Goal: Information Seeking & Learning: Learn about a topic

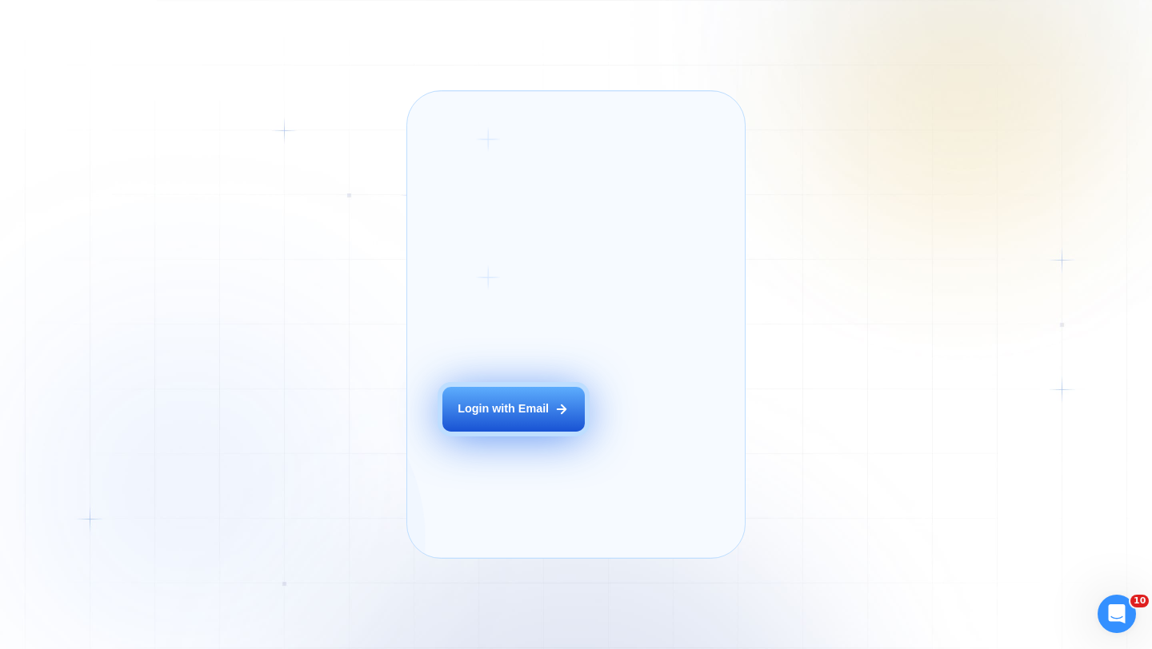
click at [520, 417] on div "Login with Email" at bounding box center [502, 409] width 91 height 16
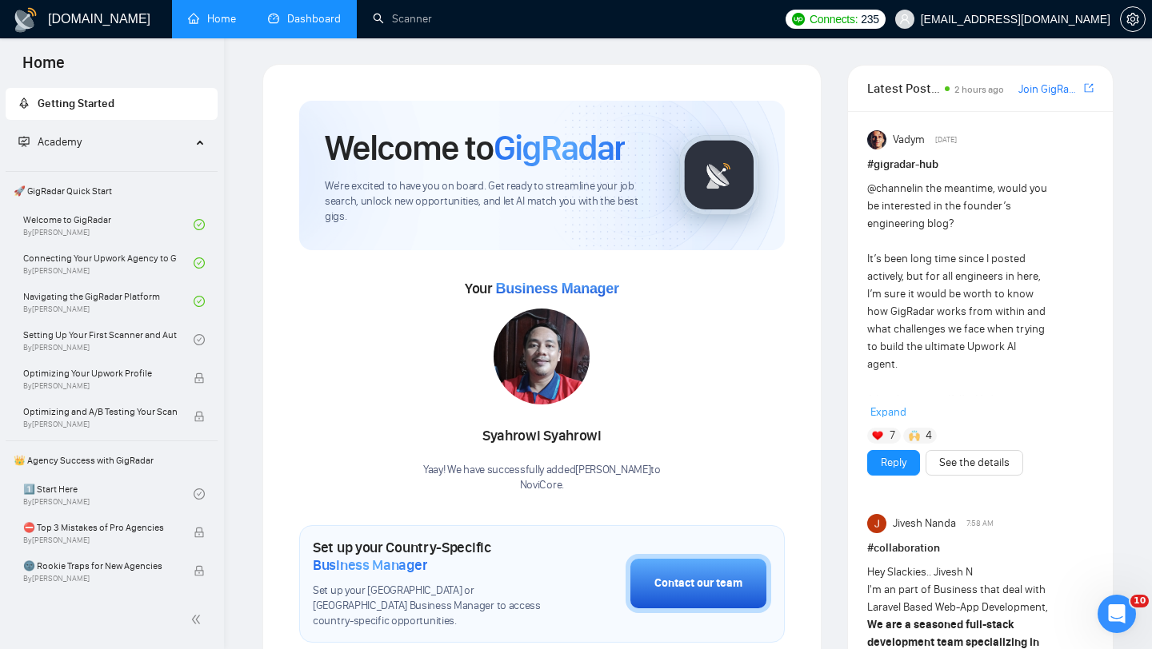
click at [317, 23] on link "Dashboard" at bounding box center [304, 19] width 73 height 14
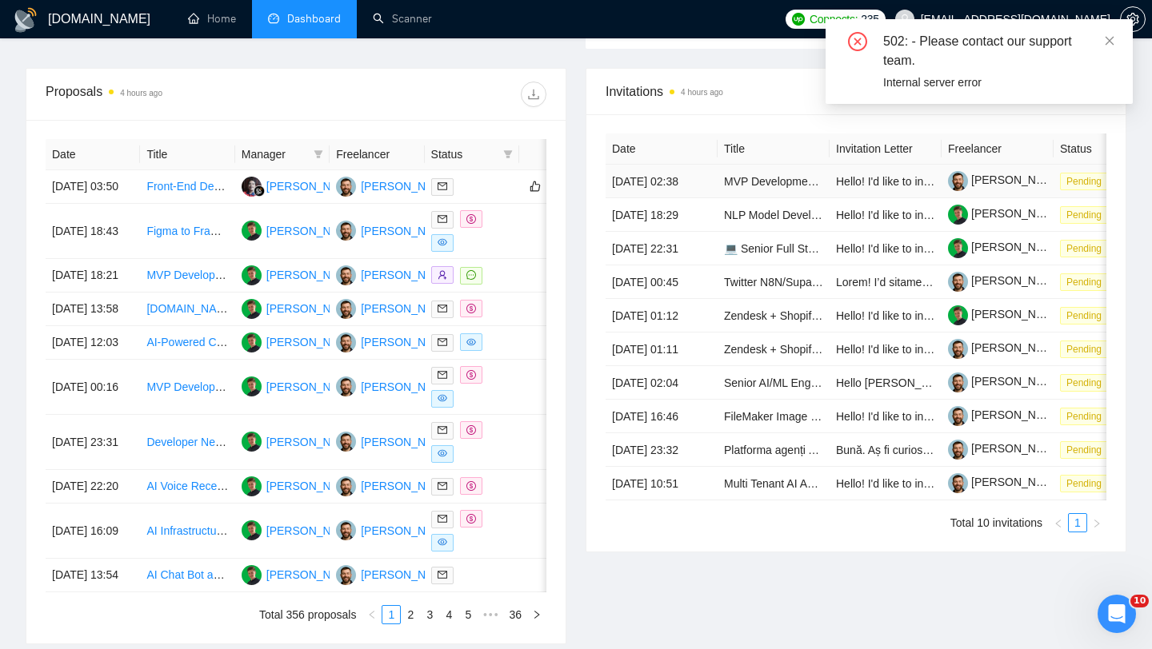
scroll to position [613, 0]
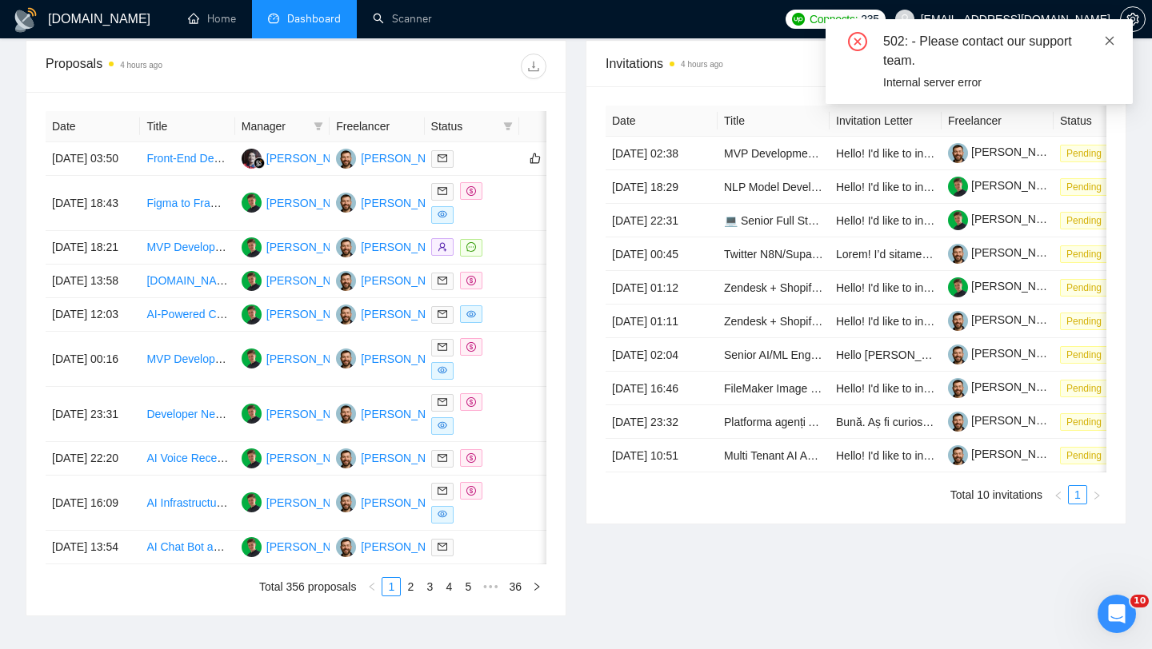
click at [1110, 38] on icon "close" at bounding box center [1109, 40] width 9 height 9
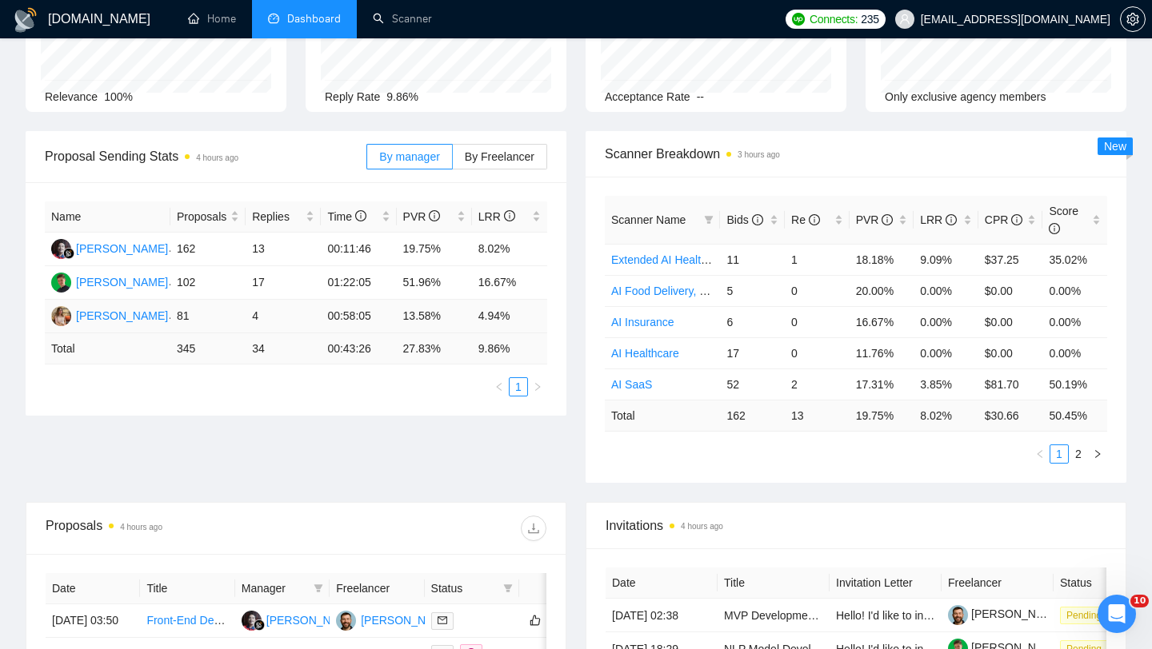
scroll to position [0, 0]
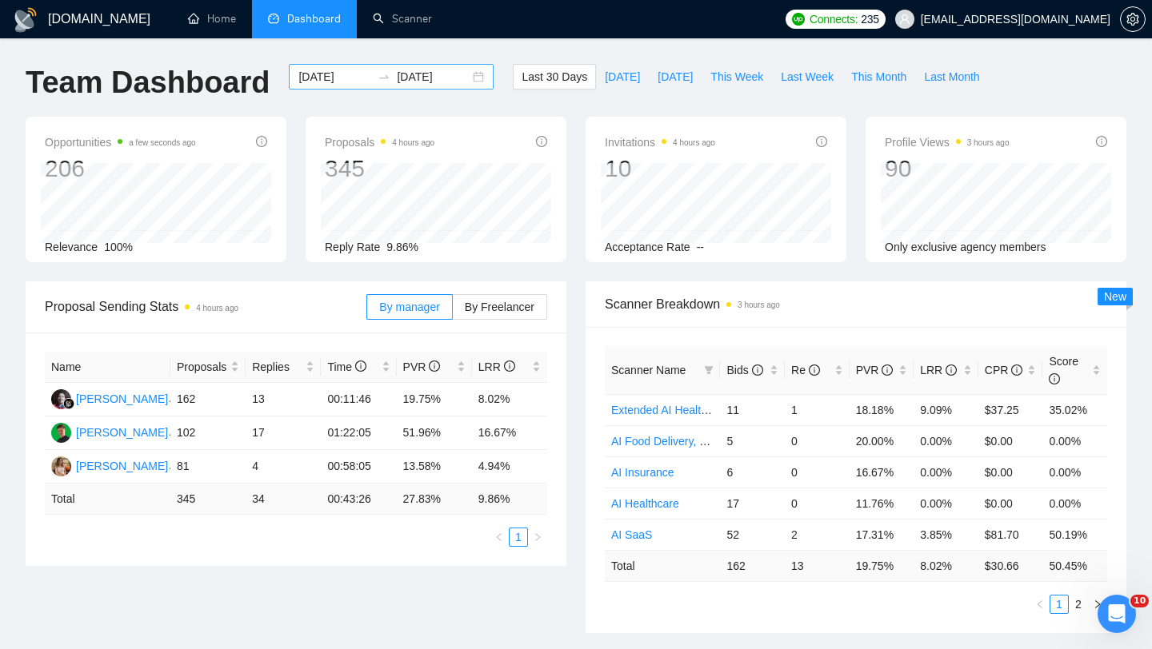
click at [339, 82] on input "[DATE]" at bounding box center [334, 77] width 73 height 18
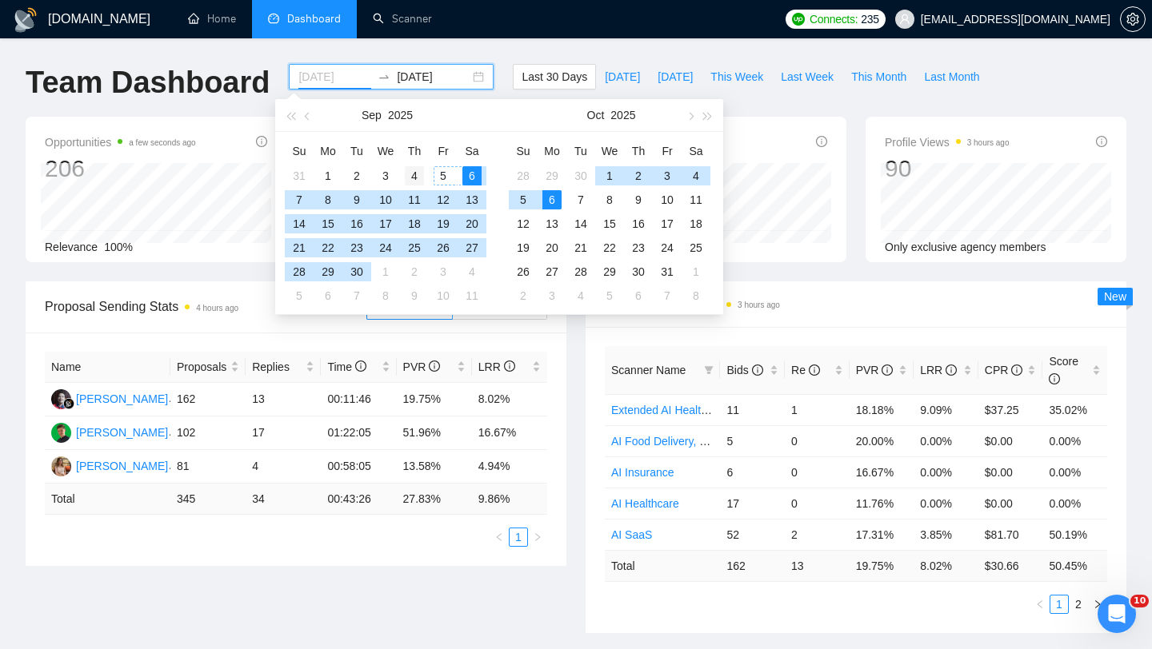
type input "[DATE]"
click at [408, 174] on div "4" at bounding box center [414, 175] width 19 height 19
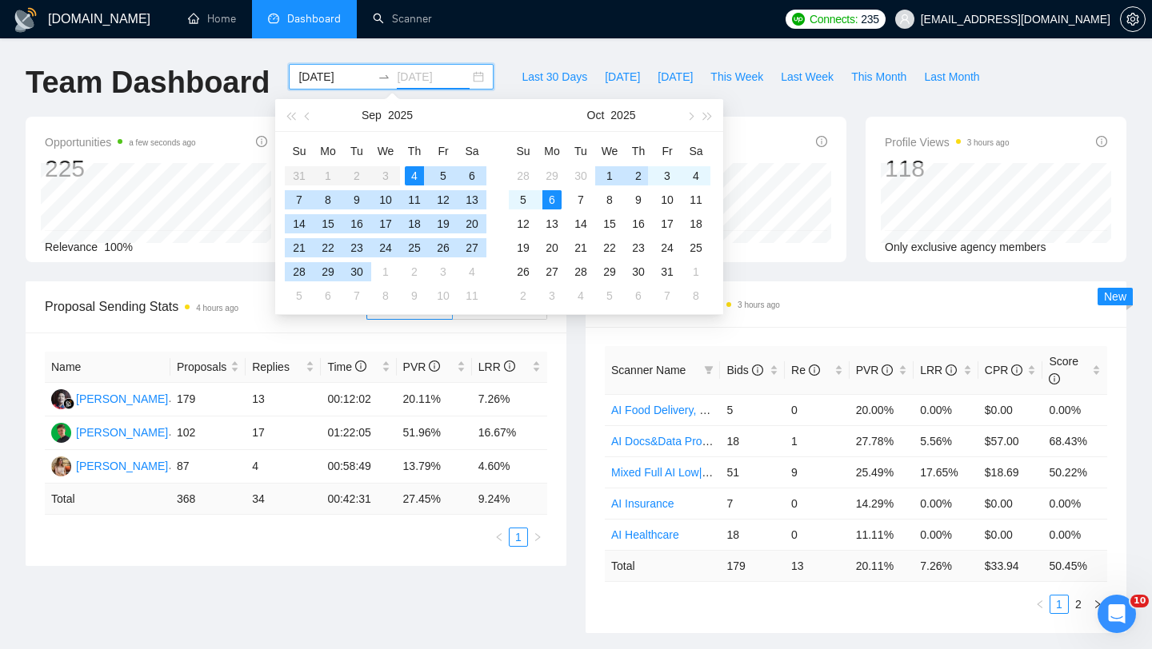
click at [640, 174] on div "2" at bounding box center [638, 175] width 19 height 19
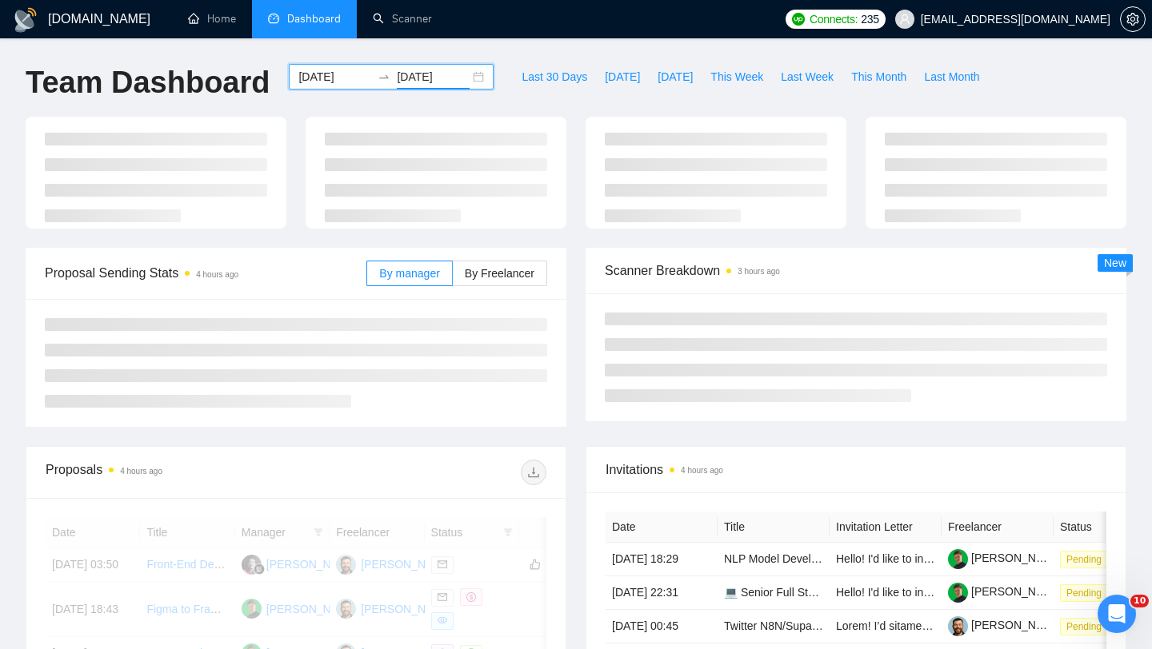
click at [429, 80] on input "[DATE]" at bounding box center [433, 77] width 73 height 18
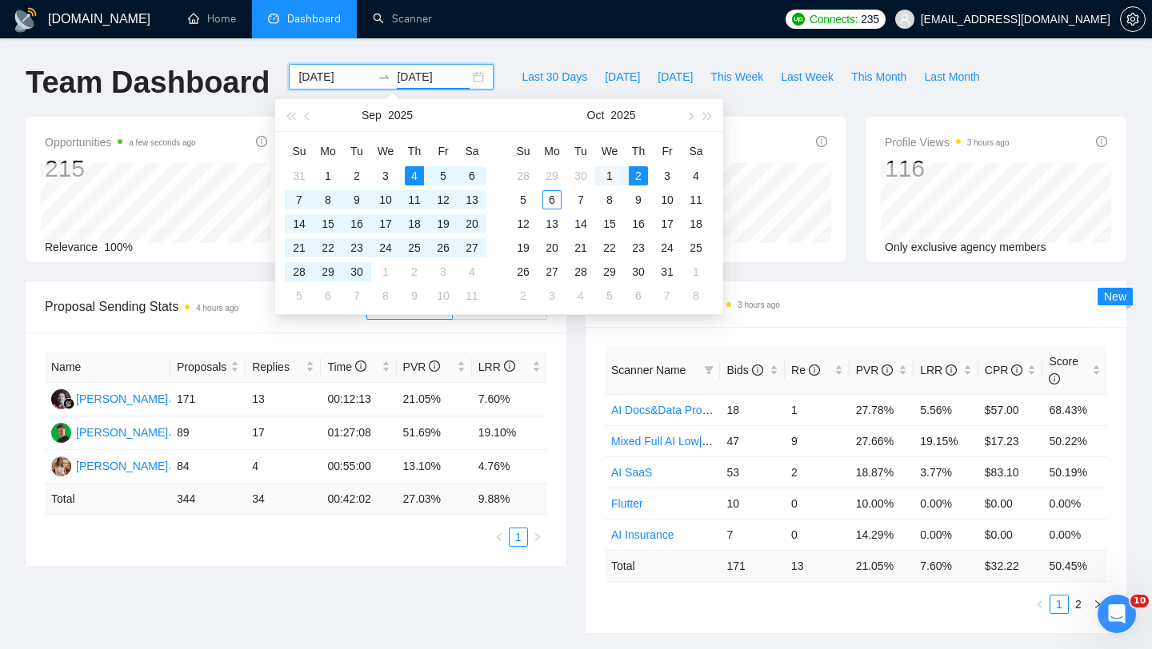
type input "[DATE]"
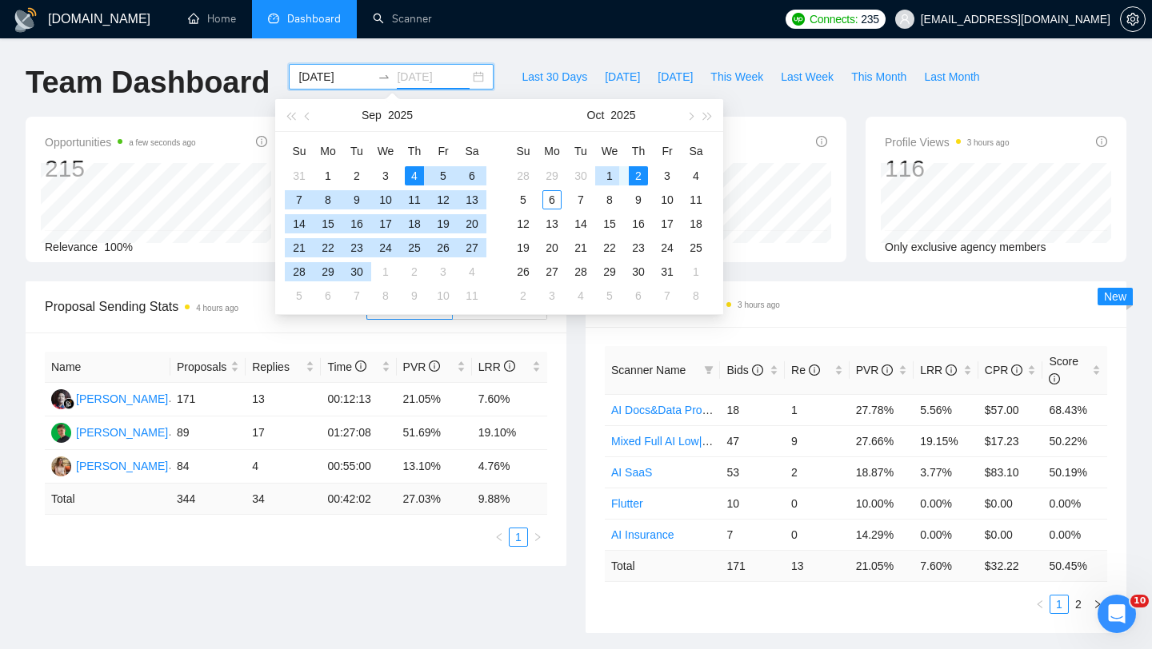
click at [617, 172] on div "1" at bounding box center [609, 175] width 19 height 19
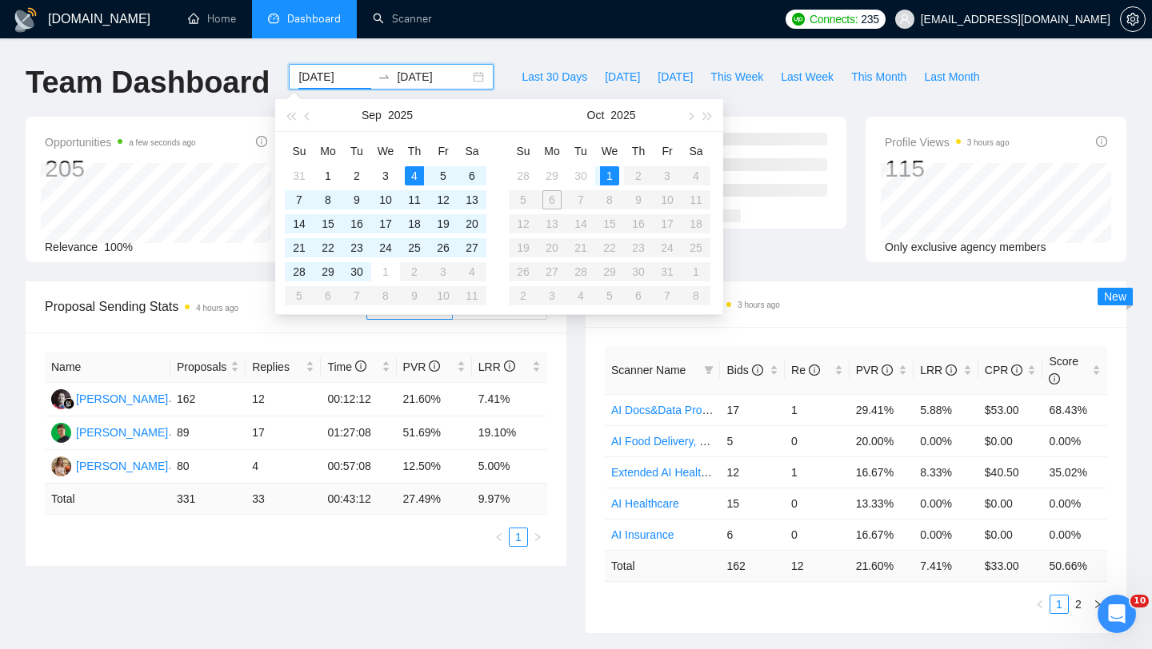
click at [680, 178] on table "Su Mo Tu We Th Fr Sa 28 29 30 1 2 3 4 5 6 7 8 9 10 11 12 13 14 15 16 17 18 19 2…" at bounding box center [610, 223] width 202 height 170
click at [342, 82] on input "[DATE]" at bounding box center [334, 77] width 73 height 18
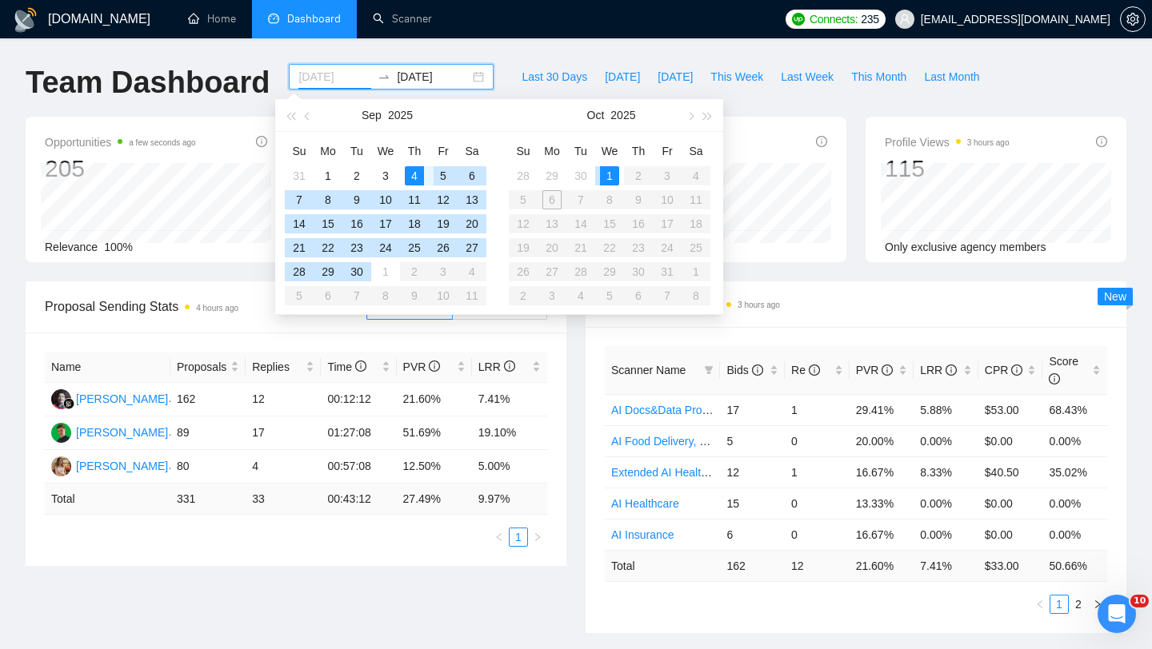
click at [429, 169] on td "5" at bounding box center [443, 176] width 29 height 24
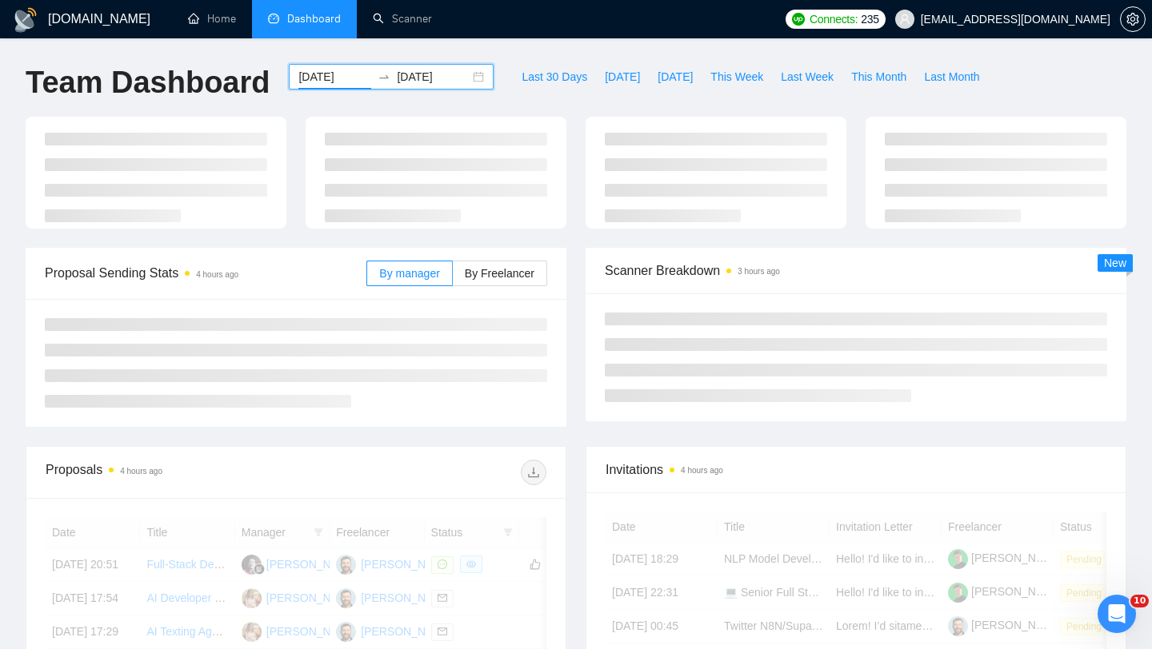
click at [344, 71] on input "[DATE]" at bounding box center [334, 77] width 73 height 18
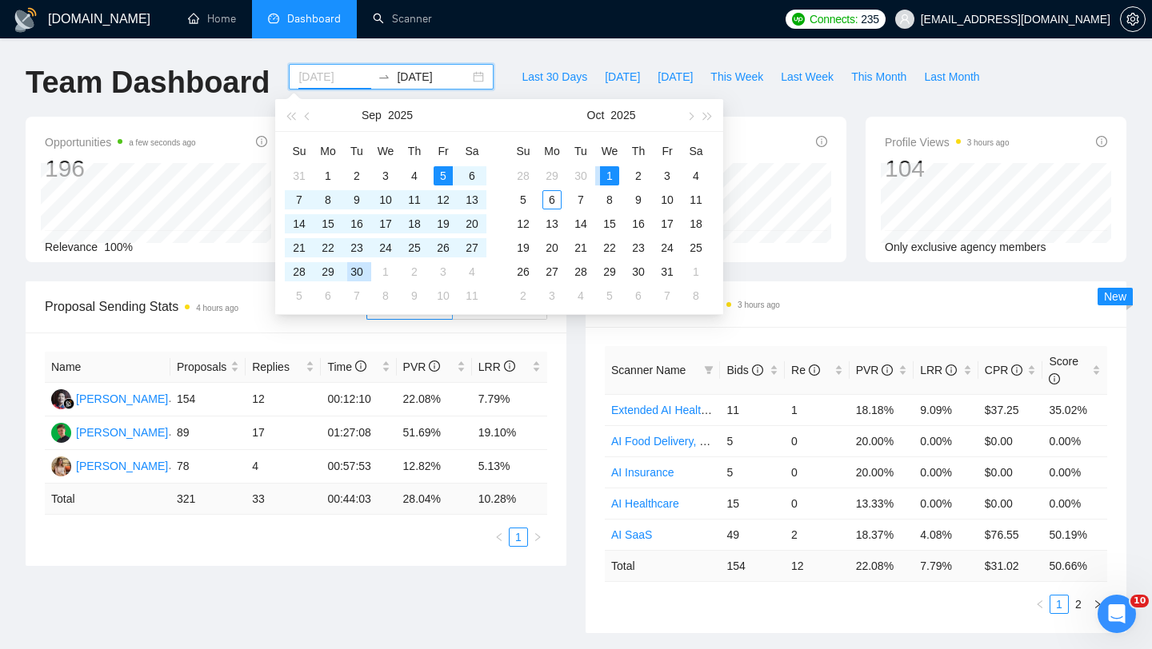
type input "[DATE]"
click at [602, 175] on div "1" at bounding box center [609, 175] width 19 height 19
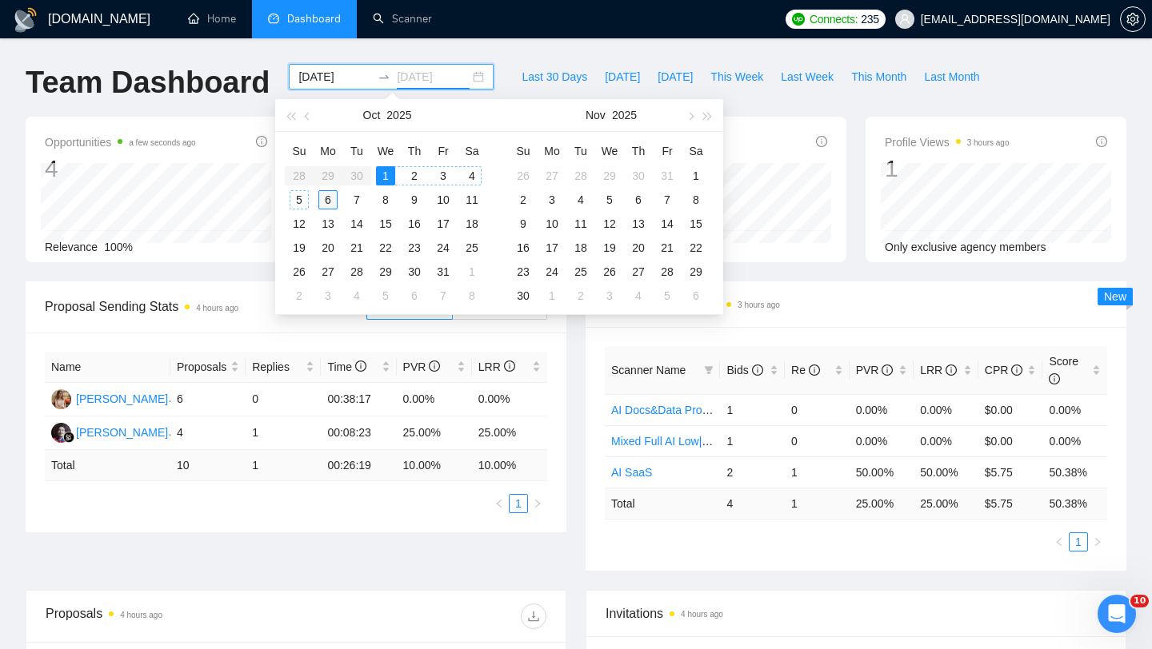
type input "[DATE]"
click at [327, 201] on div "6" at bounding box center [327, 199] width 19 height 19
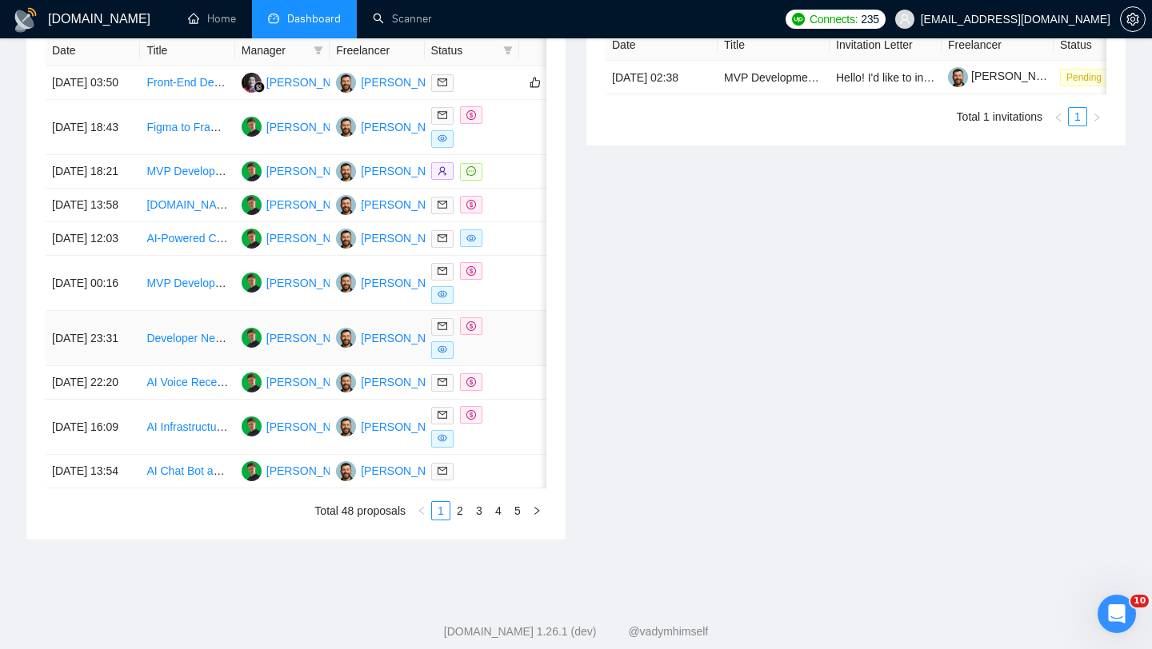
scroll to position [812, 0]
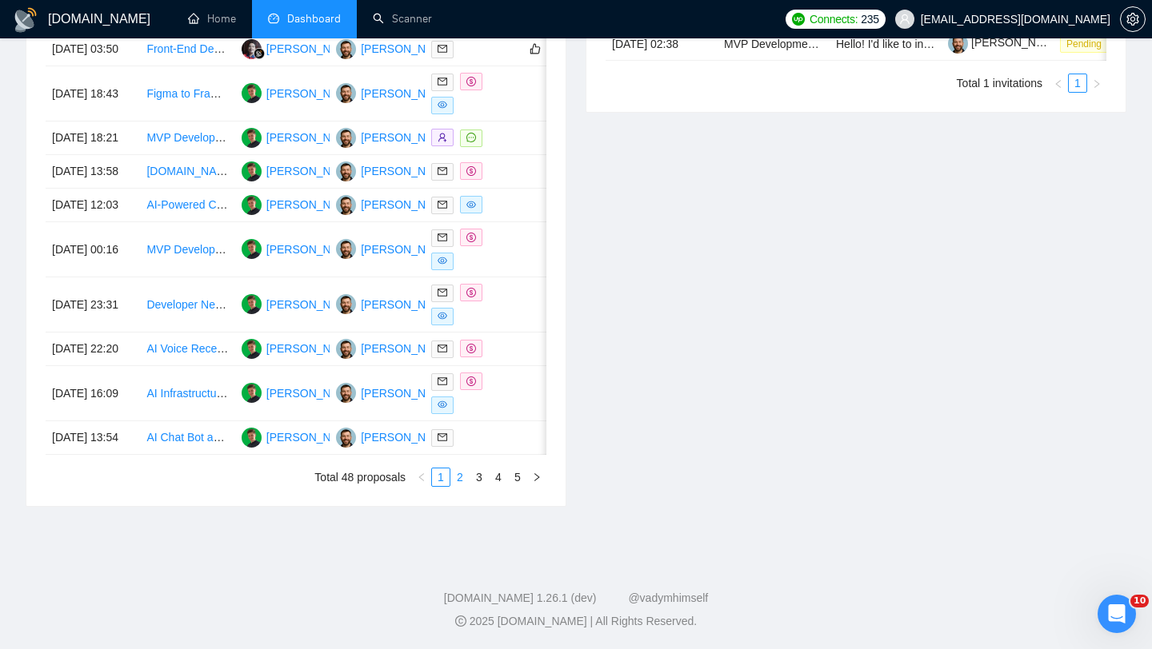
click at [464, 469] on link "2" at bounding box center [460, 478] width 18 height 18
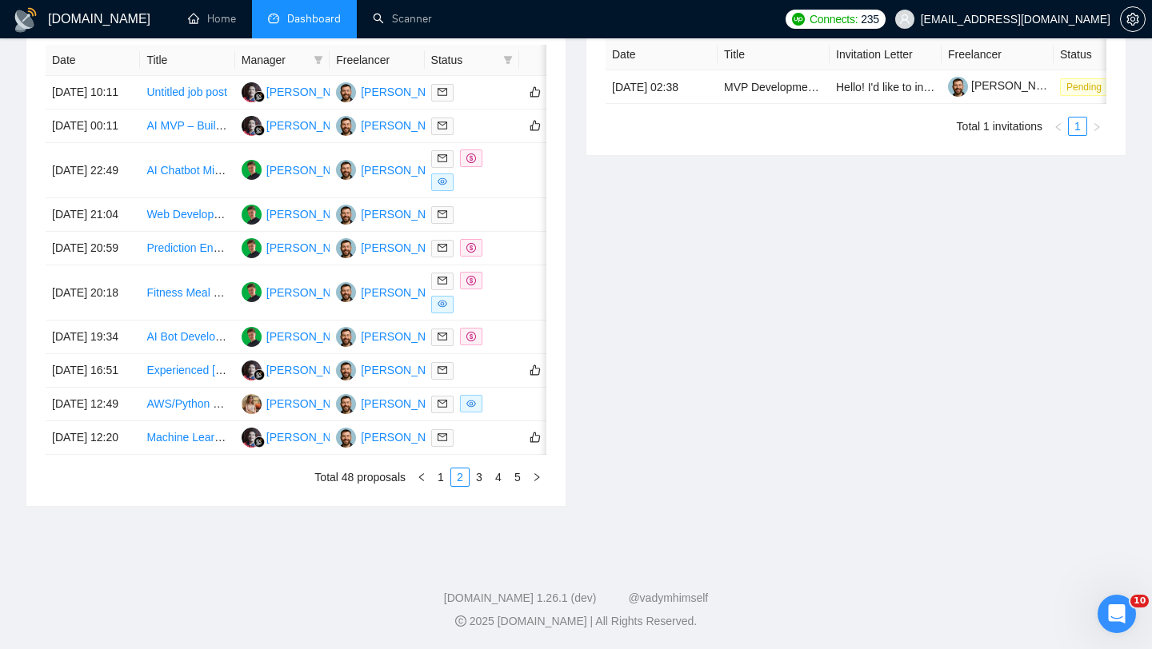
scroll to position [800, 0]
click at [481, 483] on link "3" at bounding box center [479, 478] width 18 height 18
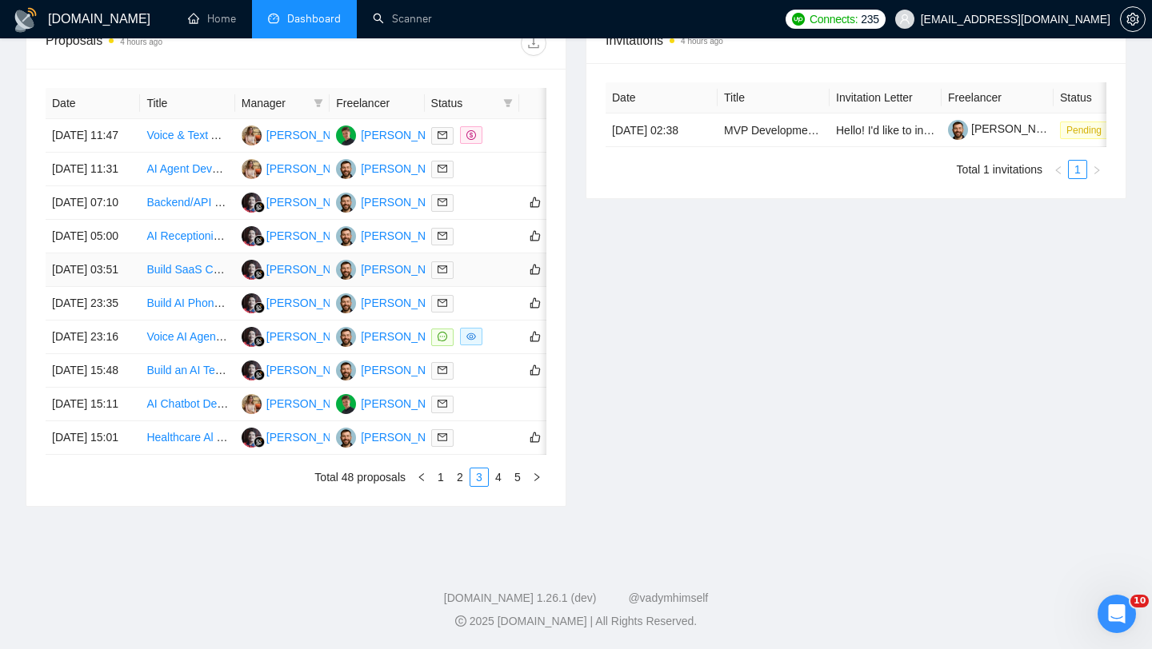
scroll to position [659, 0]
click at [115, 287] on td "[DATE] 03:51" at bounding box center [93, 271] width 94 height 34
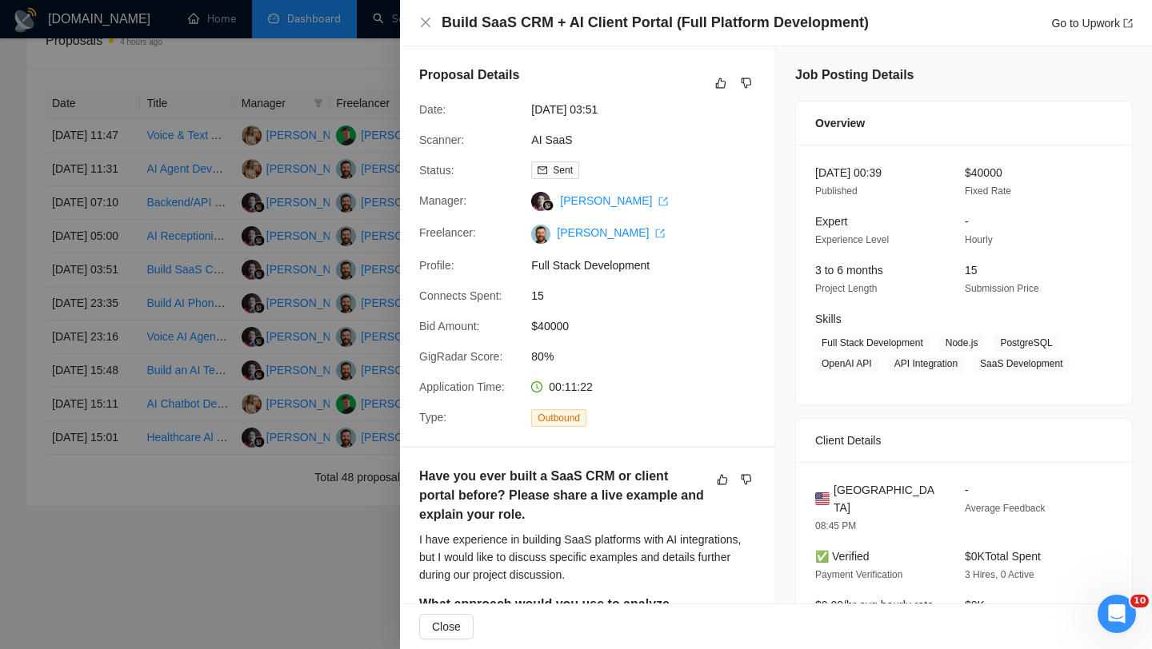
click at [481, 14] on h4 "Build SaaS CRM + AI Client Portal (Full Platform Development)" at bounding box center [654, 23] width 427 height 20
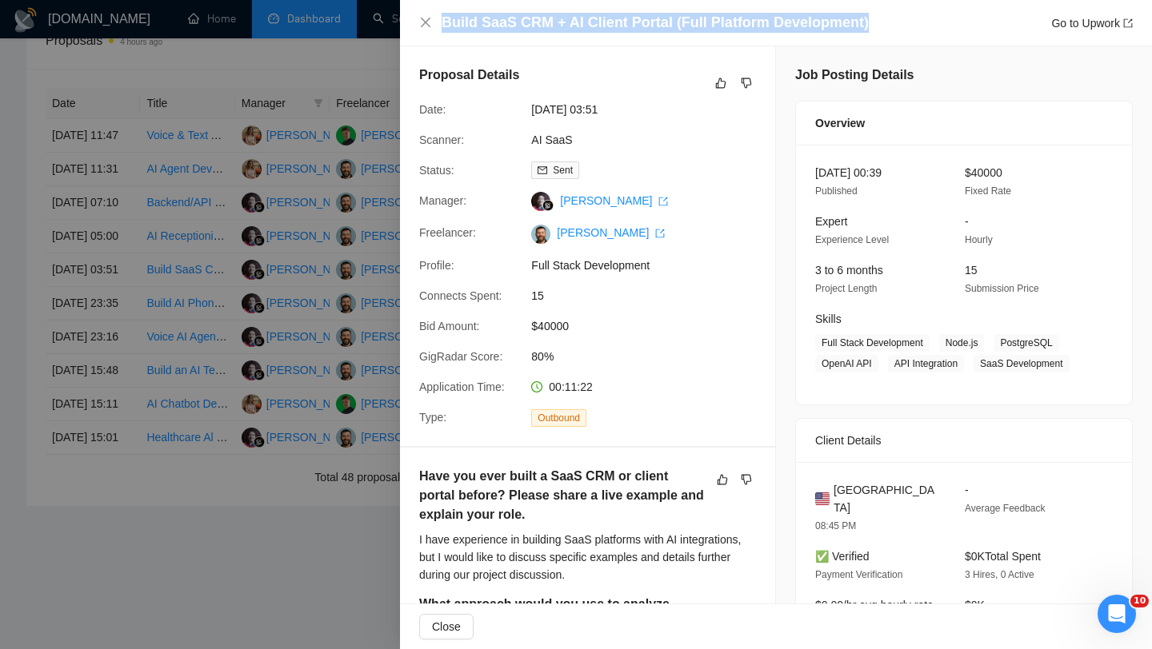
click at [481, 14] on h4 "Build SaaS CRM + AI Client Portal (Full Platform Development)" at bounding box center [654, 23] width 427 height 20
copy h4 "Build SaaS CRM + AI Client Portal (Full Platform Development)"
click at [426, 22] on icon "close" at bounding box center [426, 23] width 10 height 10
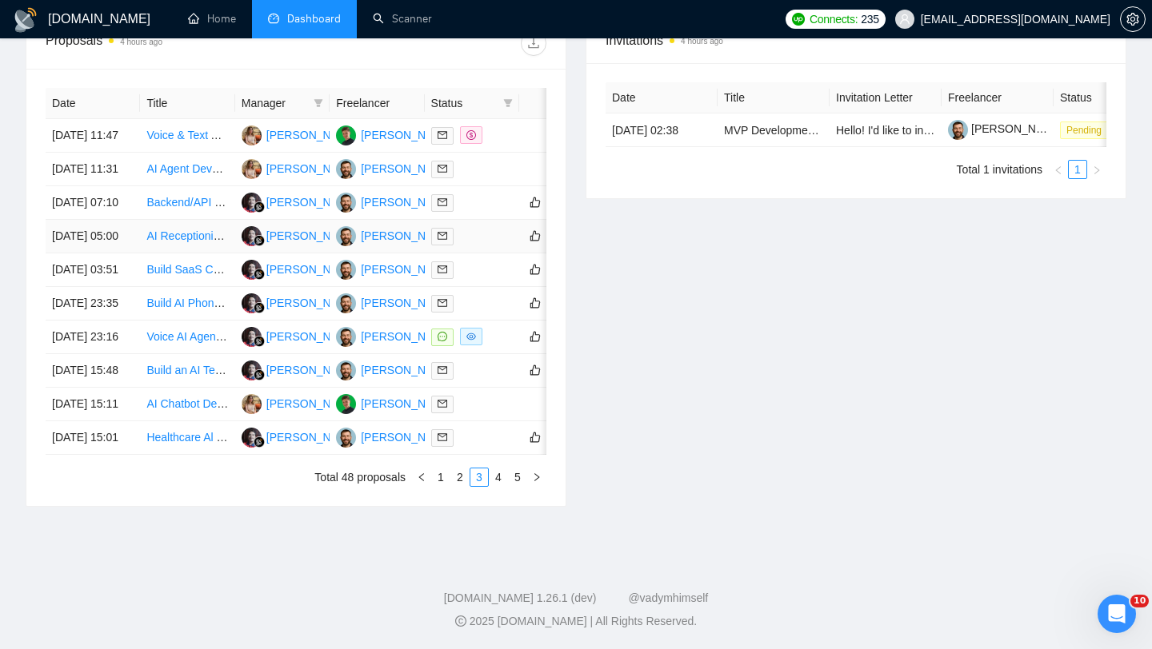
click at [133, 254] on td "[DATE] 05:00" at bounding box center [93, 237] width 94 height 34
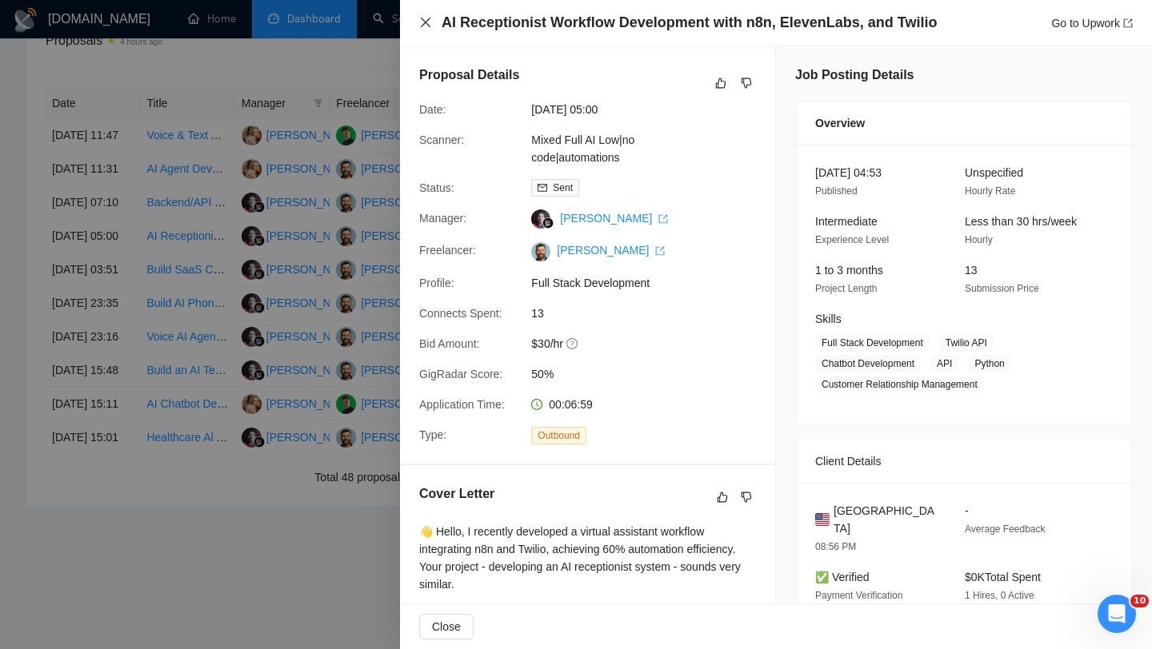
click at [425, 25] on icon "close" at bounding box center [425, 22] width 13 height 13
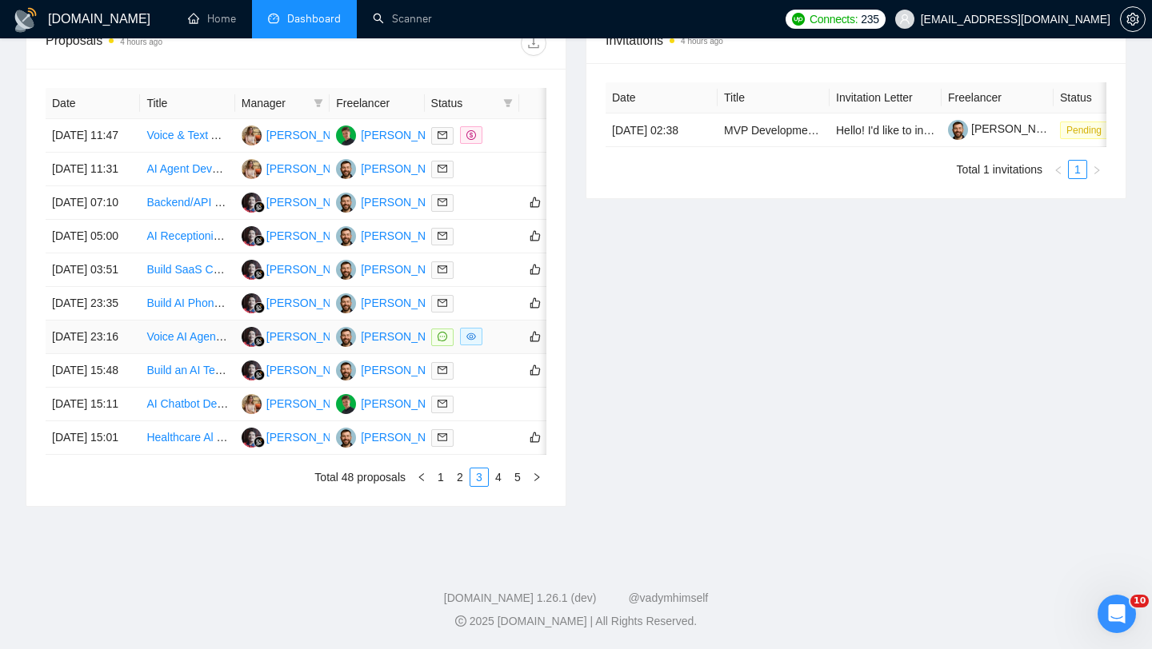
scroll to position [645, 0]
click at [132, 220] on td "[DATE] 07:10" at bounding box center [93, 203] width 94 height 34
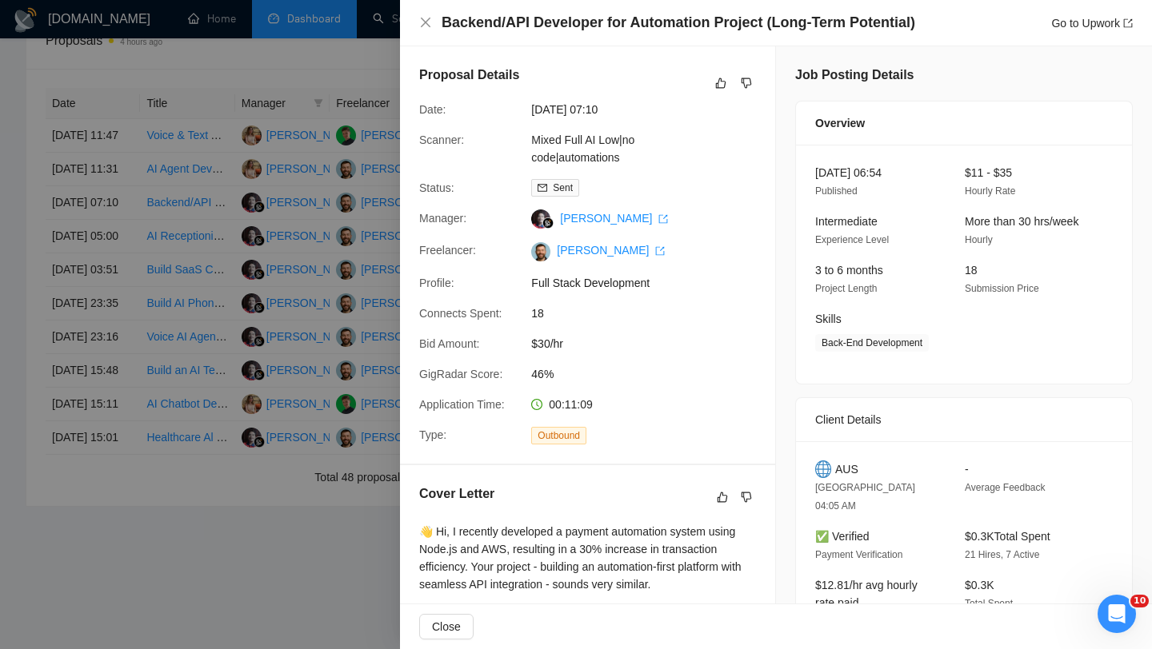
click at [428, 29] on div "Backend/API Developer for Automation Project (Long-Term Potential) Go to Upwork" at bounding box center [775, 23] width 713 height 20
click at [421, 23] on icon "close" at bounding box center [425, 22] width 13 height 13
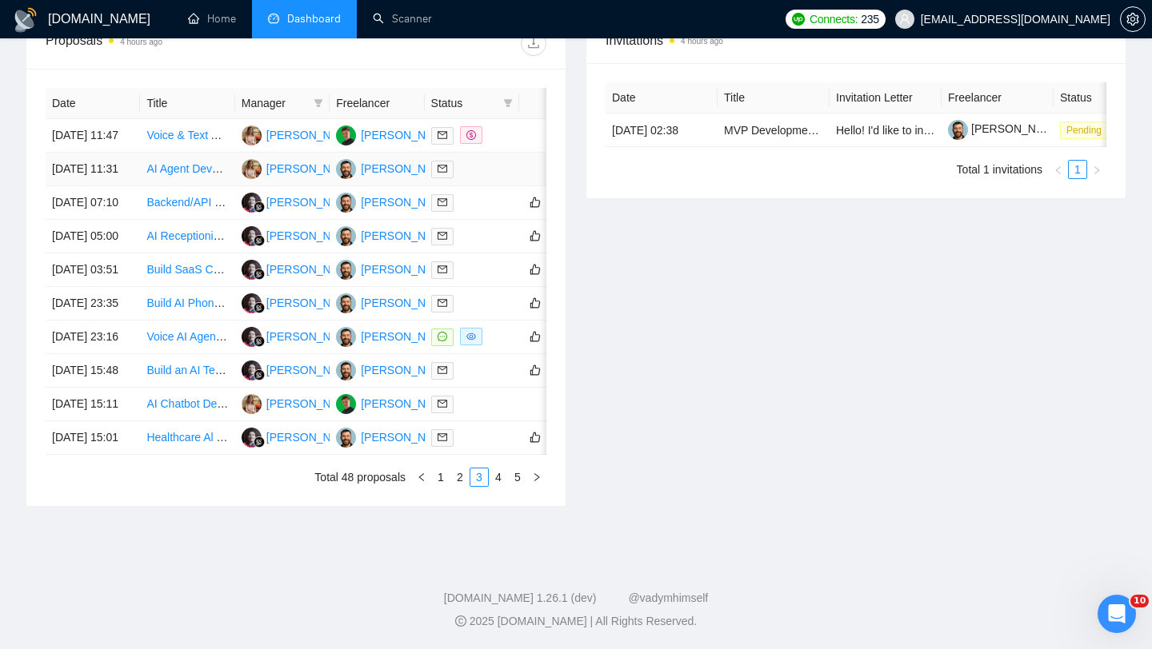
click at [135, 176] on td "[DATE] 11:31" at bounding box center [93, 170] width 94 height 34
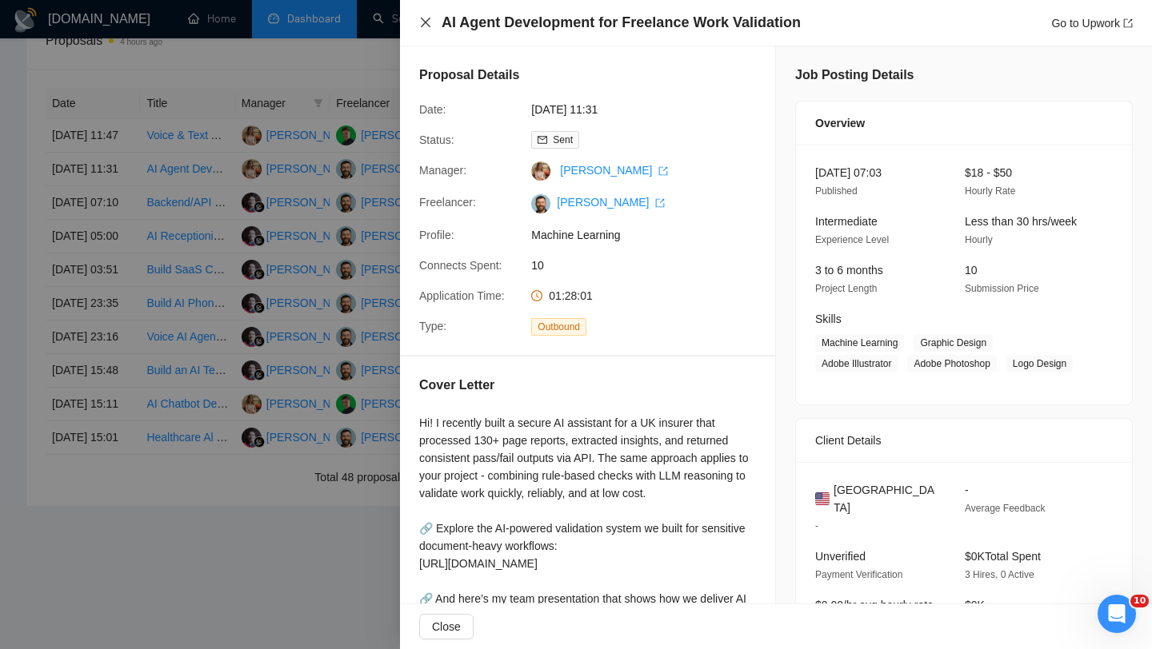
click at [423, 25] on icon "close" at bounding box center [426, 23] width 10 height 10
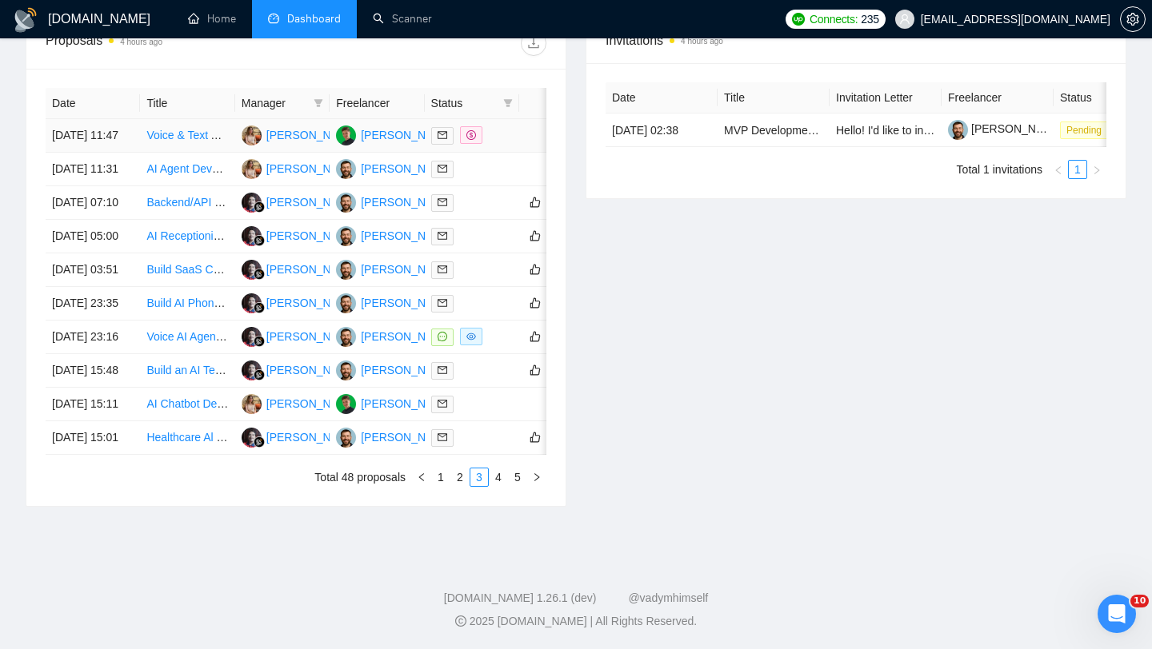
click at [131, 131] on td "[DATE] 11:47" at bounding box center [93, 136] width 94 height 34
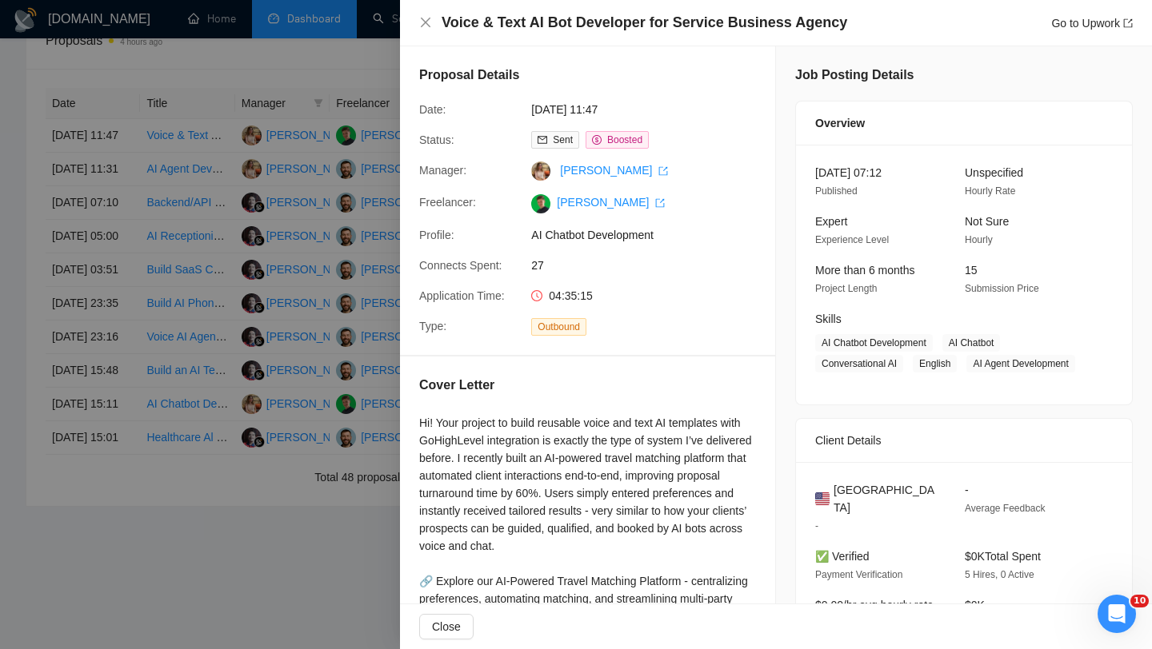
click at [417, 21] on div "Voice & Text AI Bot Developer for Service Business Agency Go to Upwork" at bounding box center [776, 23] width 752 height 46
click at [424, 26] on icon "close" at bounding box center [425, 22] width 13 height 13
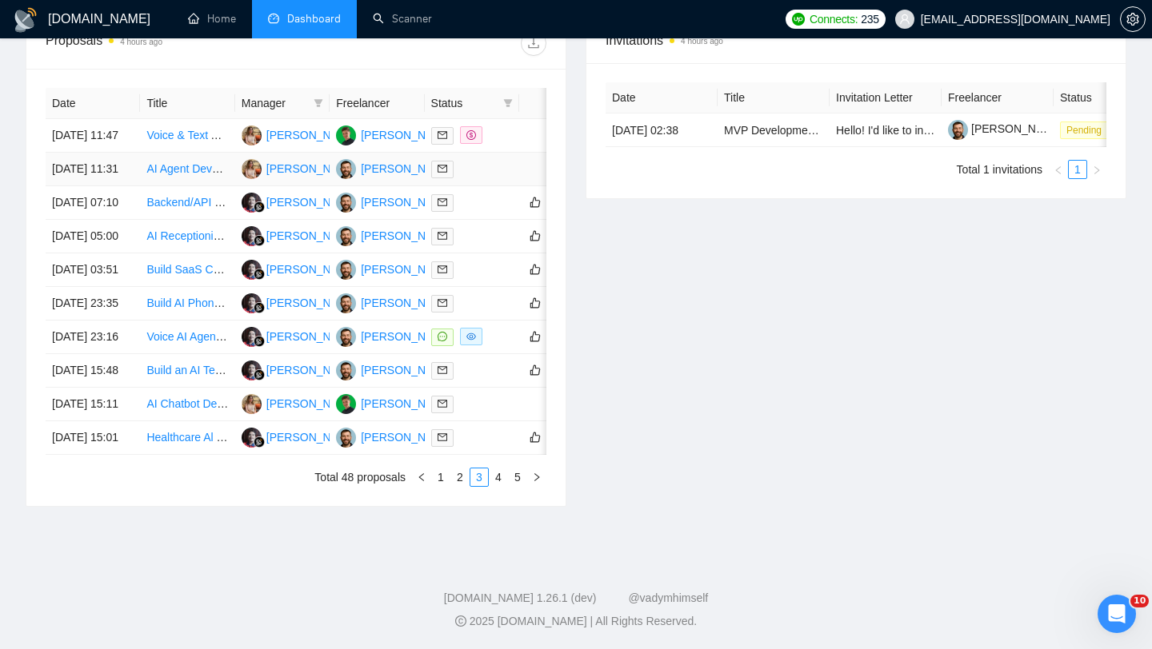
click at [129, 178] on td "[DATE] 11:31" at bounding box center [93, 170] width 94 height 34
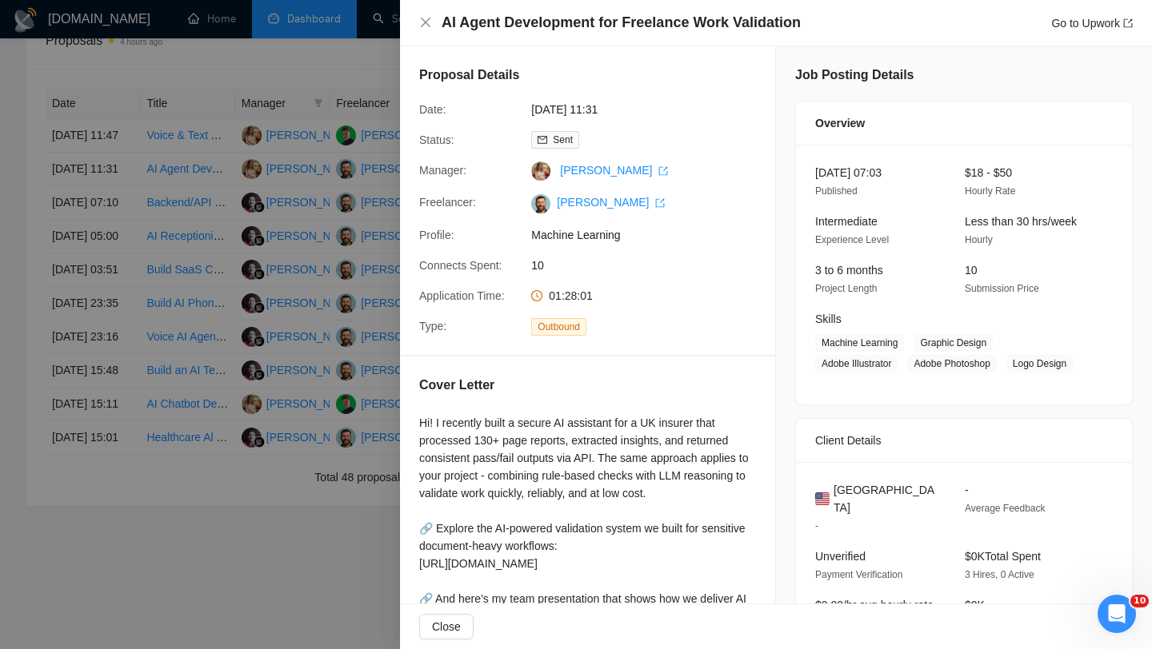
click at [875, 502] on span "[GEOGRAPHIC_DATA]" at bounding box center [886, 498] width 106 height 35
copy span "[GEOGRAPHIC_DATA]"
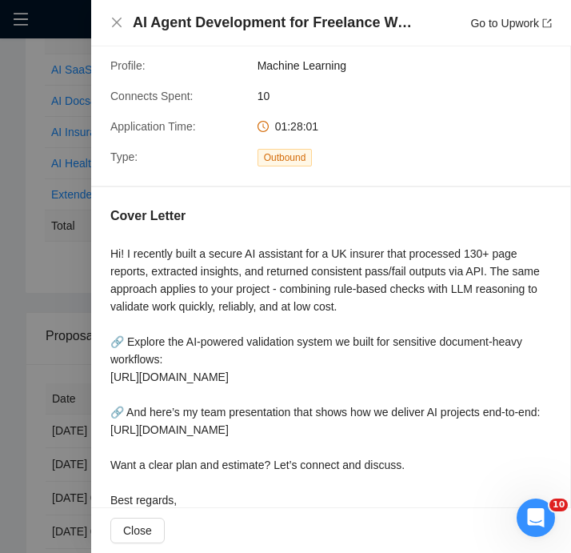
scroll to position [241, 0]
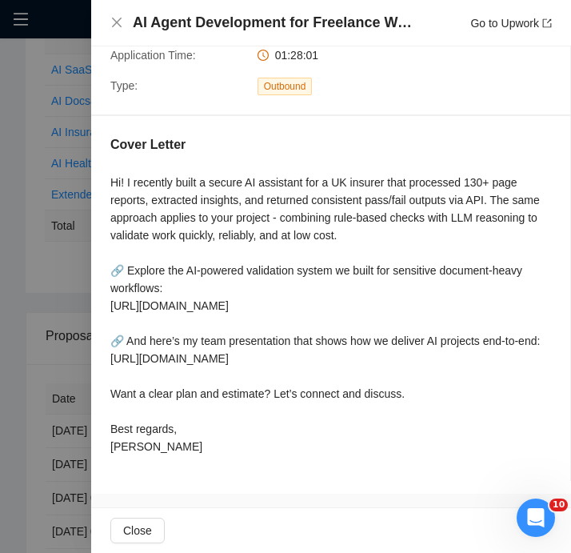
click at [121, 5] on div "AI Agent Development for Freelance Work Validation Go to Upwork" at bounding box center [331, 23] width 480 height 46
click at [117, 16] on icon "close" at bounding box center [116, 22] width 13 height 13
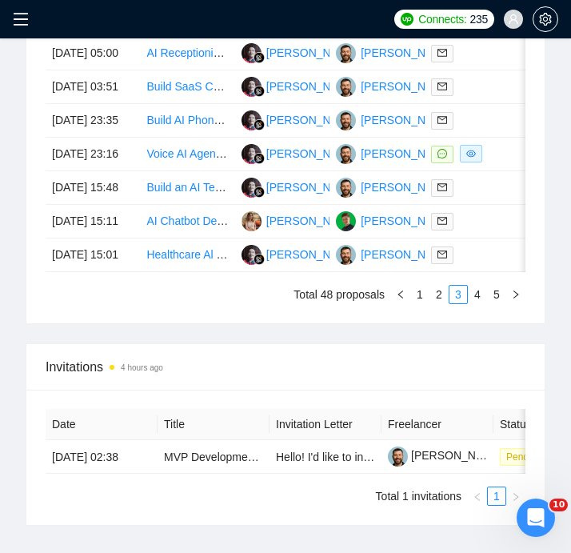
scroll to position [1499, 0]
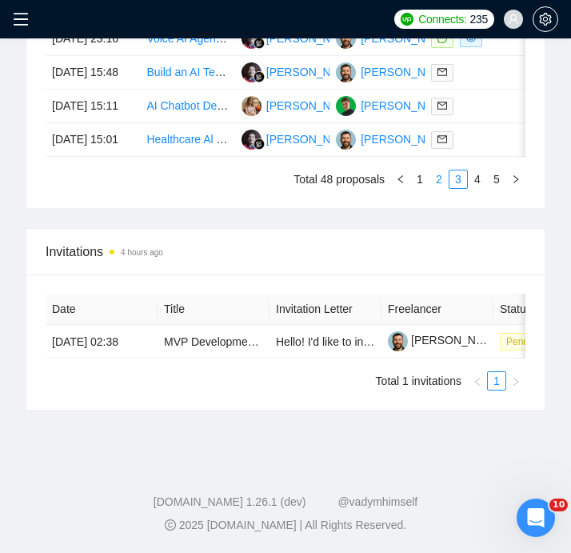
click at [433, 188] on link "2" at bounding box center [439, 179] width 18 height 18
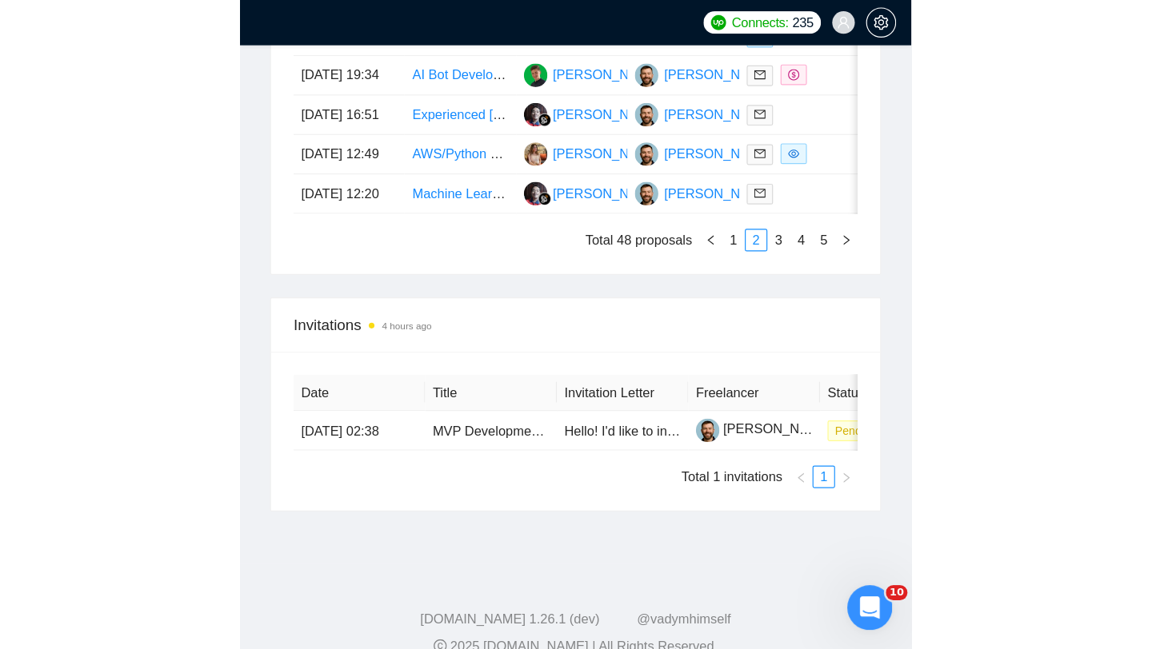
scroll to position [800, 0]
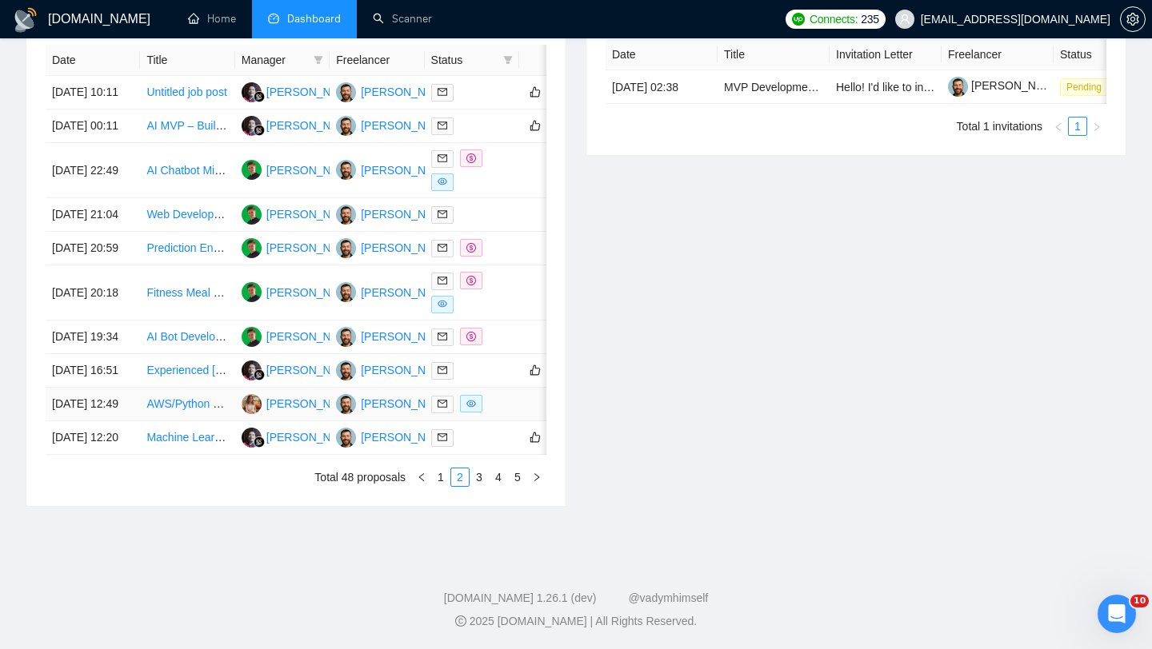
click at [132, 388] on td "[DATE] 12:49" at bounding box center [93, 405] width 94 height 34
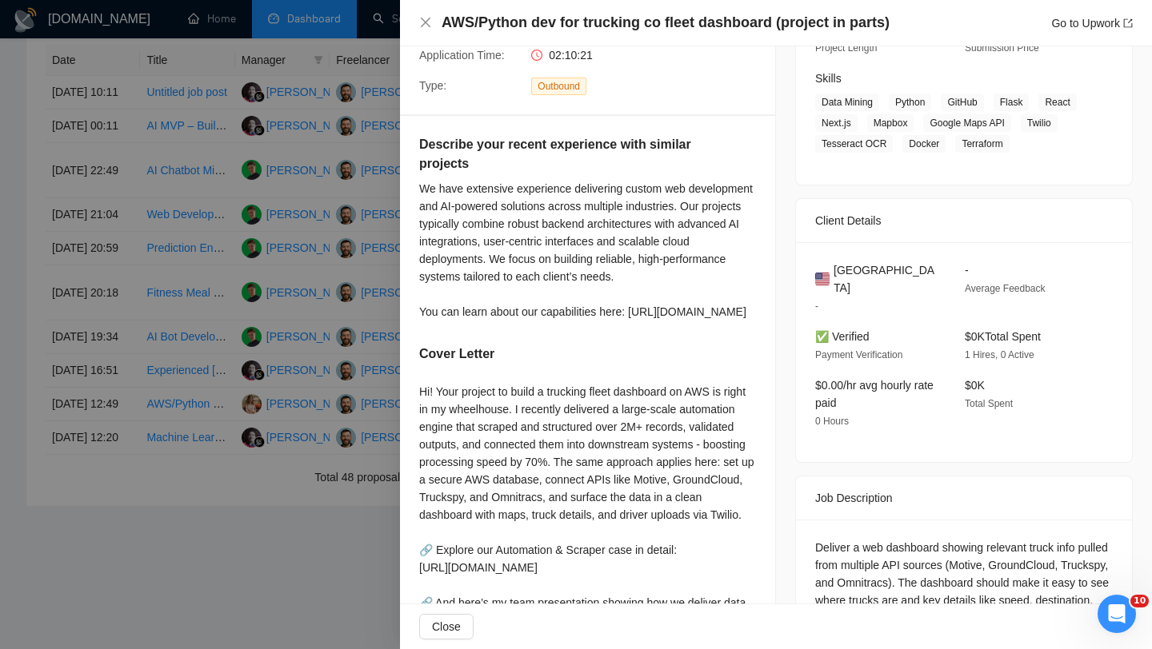
click at [861, 264] on span "[GEOGRAPHIC_DATA]" at bounding box center [886, 279] width 106 height 35
copy span "[GEOGRAPHIC_DATA]"
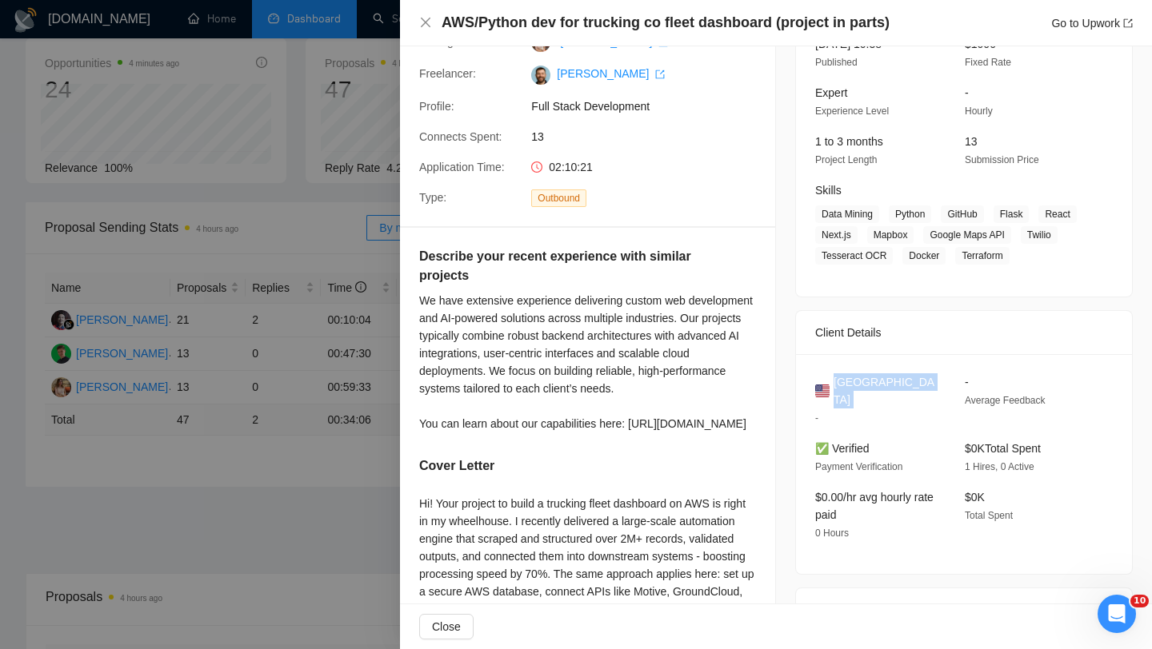
scroll to position [0, 0]
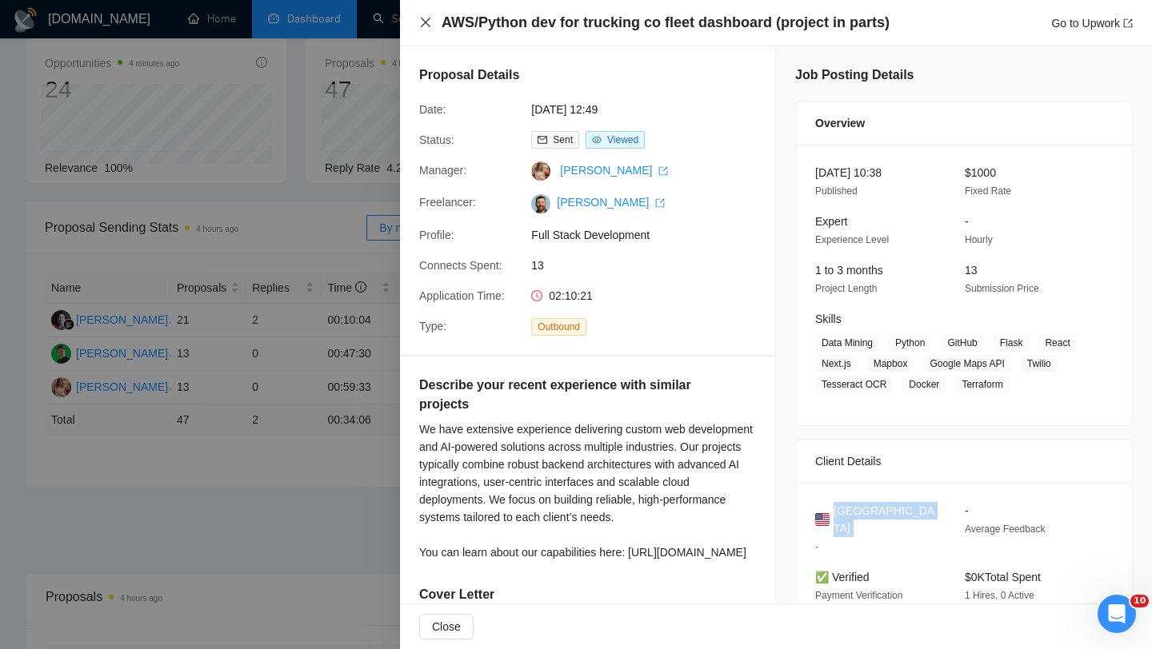
click at [426, 18] on icon "close" at bounding box center [425, 22] width 13 height 13
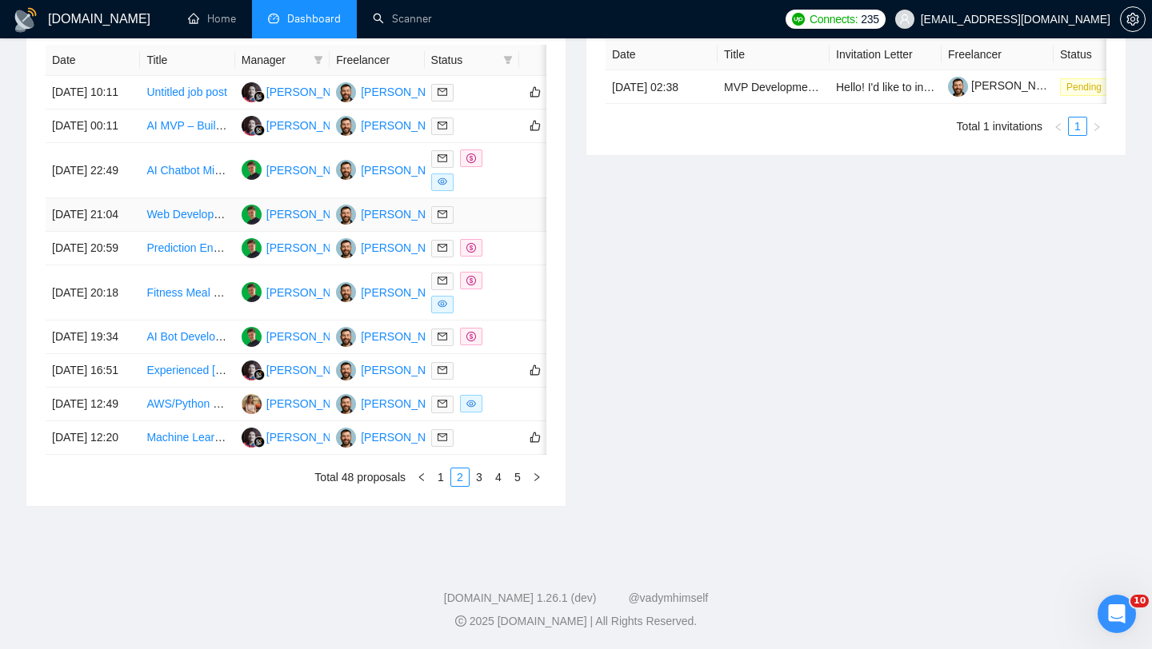
scroll to position [654, 0]
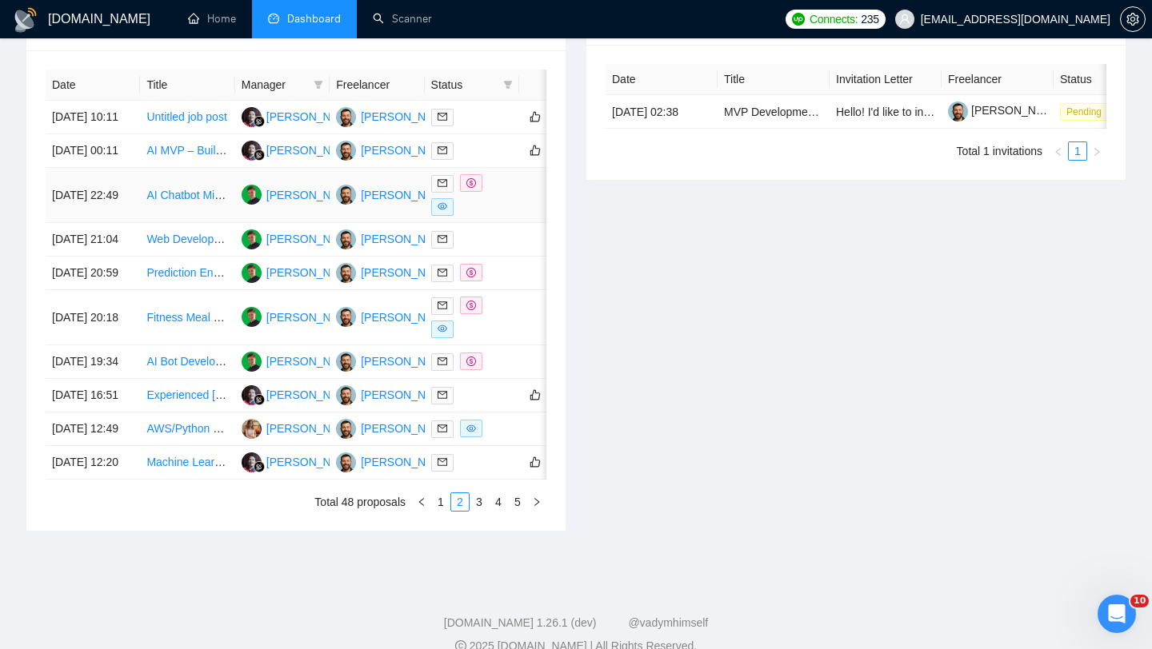
click at [118, 223] on td "[DATE] 22:49" at bounding box center [93, 195] width 94 height 55
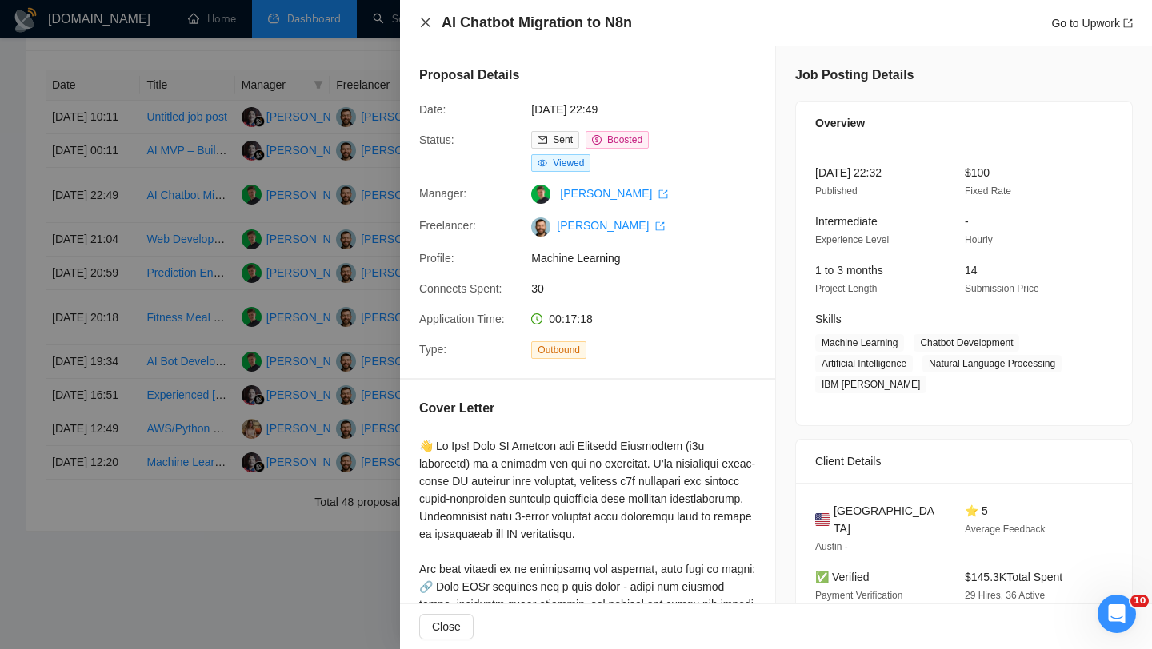
click at [424, 22] on icon "close" at bounding box center [426, 23] width 10 height 10
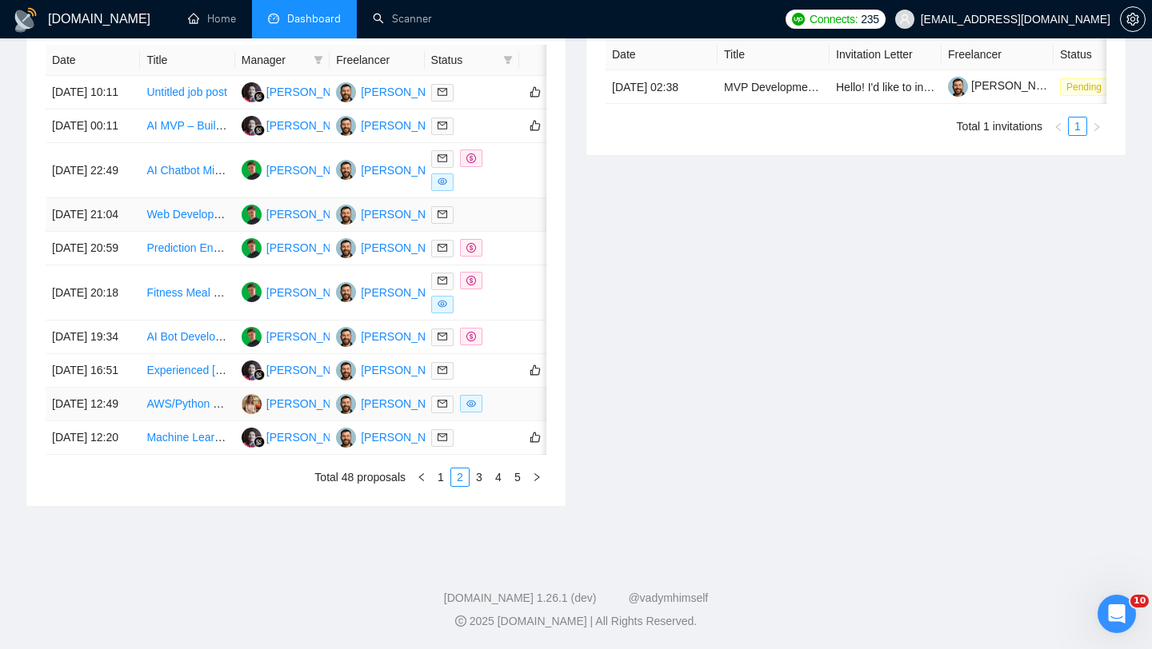
scroll to position [800, 0]
click at [437, 475] on link "1" at bounding box center [441, 478] width 18 height 18
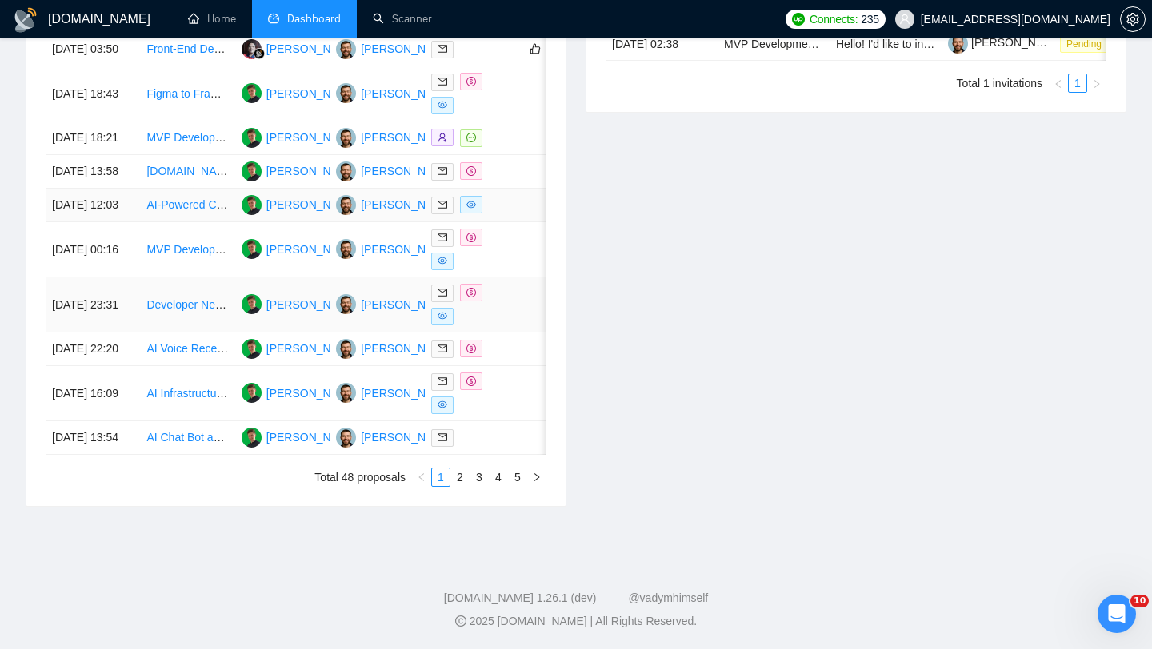
scroll to position [767, 0]
